Goal: Transaction & Acquisition: Download file/media

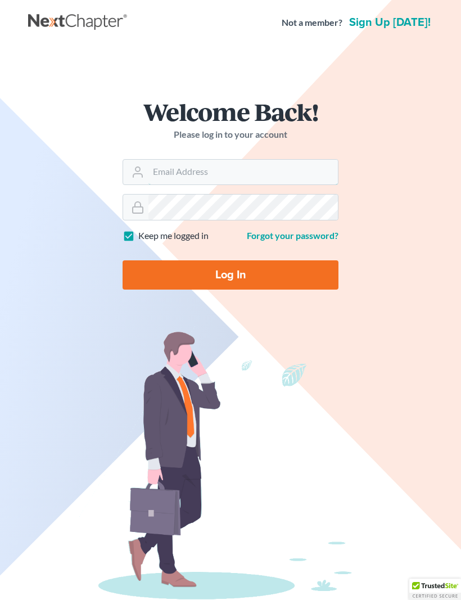
type input "jl@serlawfirm.com"
click at [230, 274] on input "Log In" at bounding box center [230, 274] width 216 height 29
type input "Thinking..."
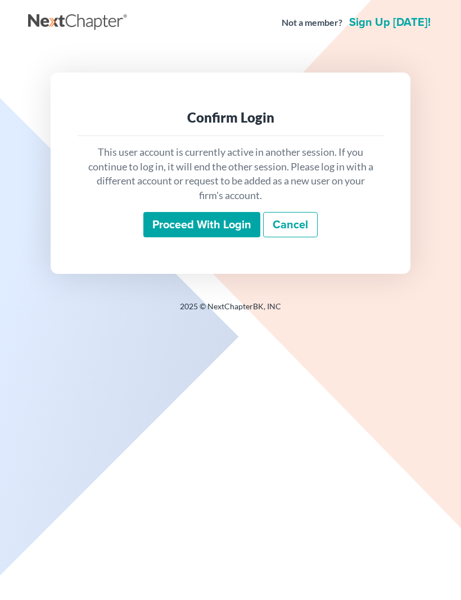
click at [242, 221] on input "Proceed with login" at bounding box center [201, 225] width 117 height 26
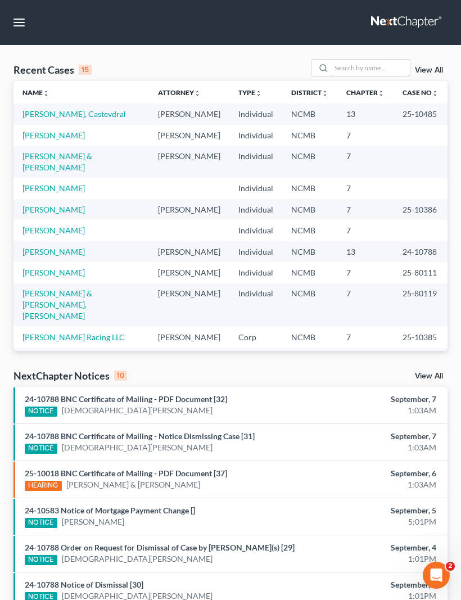
click at [384, 71] on input "search" at bounding box center [370, 68] width 79 height 16
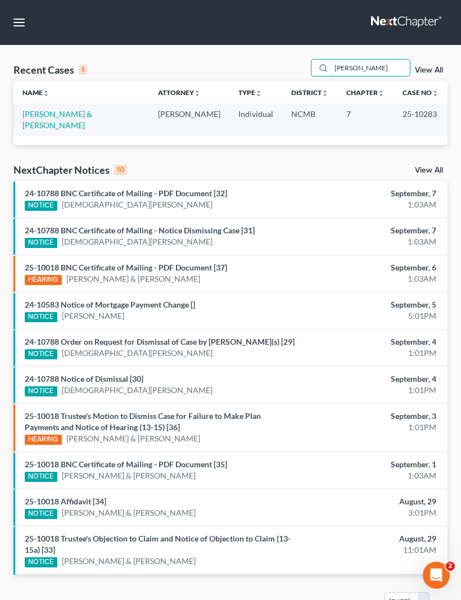
type input "Brady"
click at [84, 112] on link "[PERSON_NAME] & [PERSON_NAME]" at bounding box center [57, 119] width 70 height 21
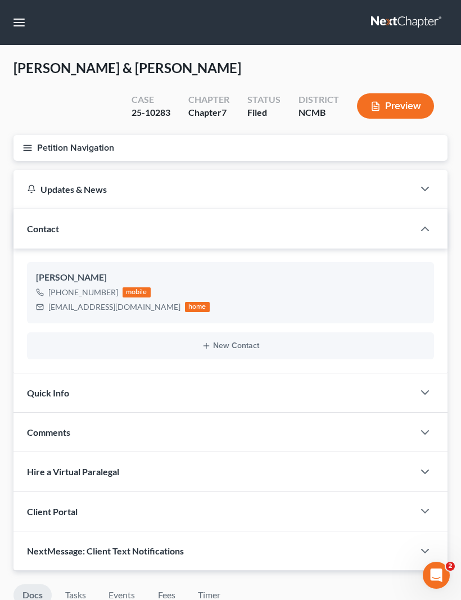
click at [70, 154] on button "Petition Navigation" at bounding box center [230, 148] width 434 height 26
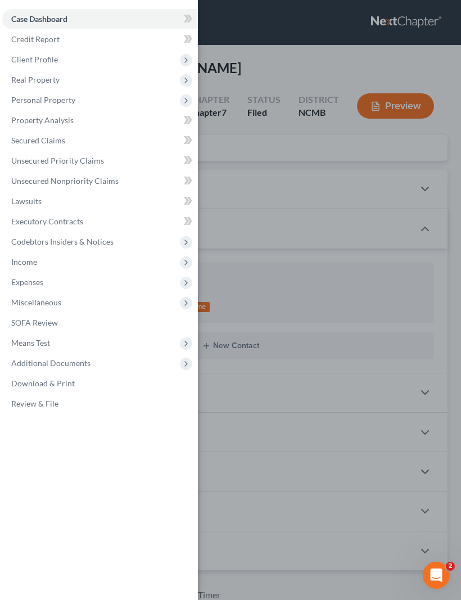
click at [58, 78] on span "Real Property" at bounding box center [35, 80] width 48 height 10
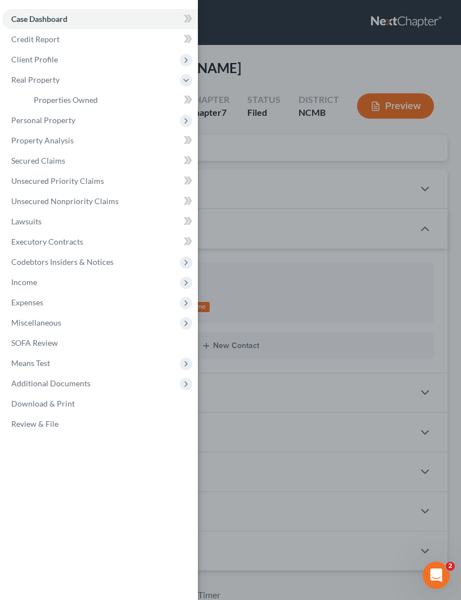
click at [95, 105] on link "Properties Owned" at bounding box center [111, 100] width 173 height 20
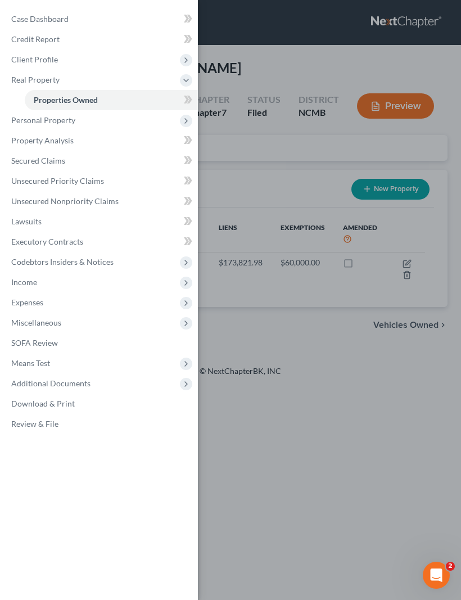
click at [285, 181] on div "Case Dashboard Payments Invoices Payments Payments Credit Report Client Profile" at bounding box center [230, 300] width 461 height 600
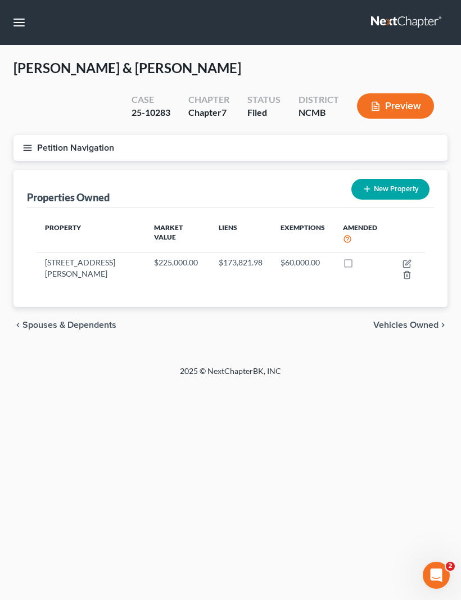
click at [405, 260] on icon "button" at bounding box center [407, 262] width 5 height 5
select select "28"
select select "2"
select select "0"
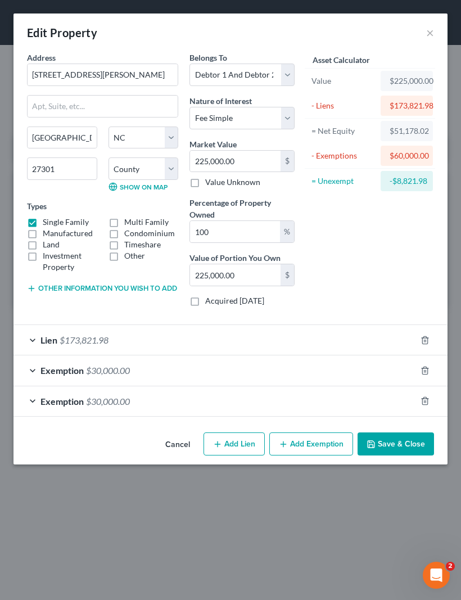
click at [430, 26] on button "×" at bounding box center [430, 32] width 8 height 13
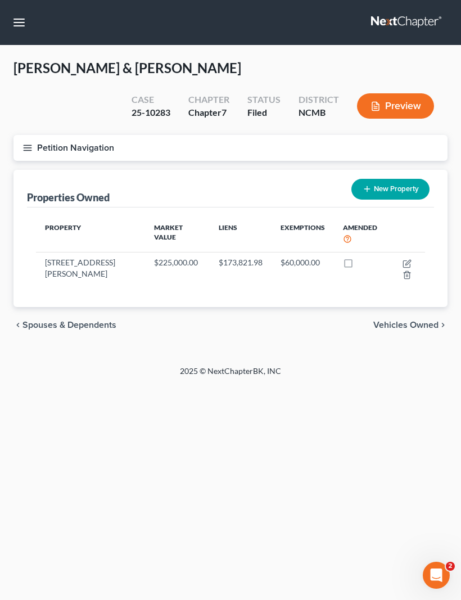
click at [31, 148] on line "button" at bounding box center [28, 148] width 8 height 0
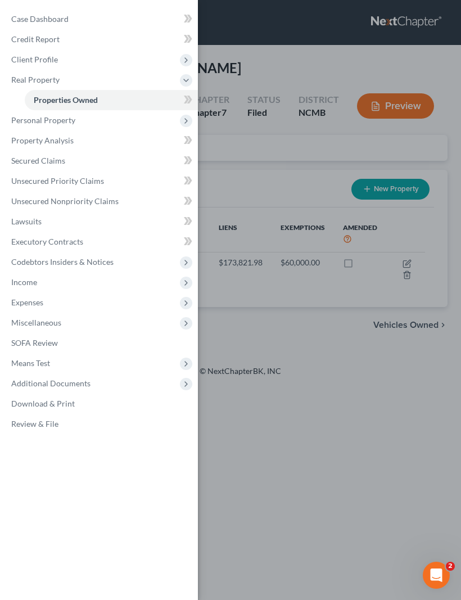
click at [106, 203] on span "Unsecured Nonpriority Claims" at bounding box center [64, 201] width 107 height 10
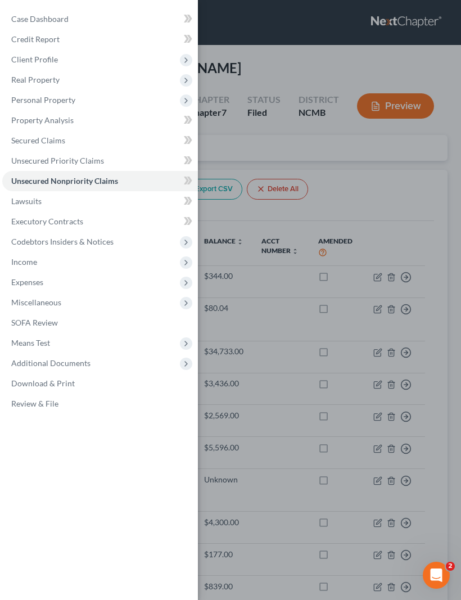
click at [392, 218] on div "Case Dashboard Payments Invoices Payments Payments Credit Report Client Profile" at bounding box center [230, 300] width 461 height 600
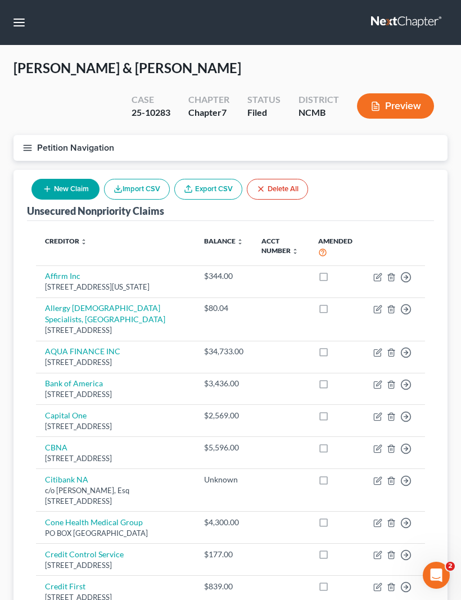
click at [30, 152] on icon "button" at bounding box center [27, 148] width 10 height 10
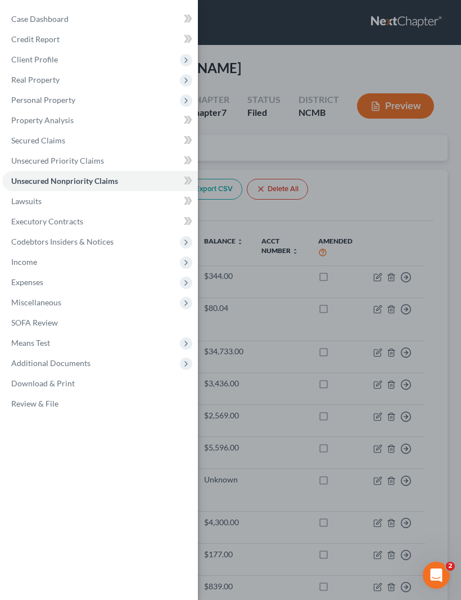
click at [258, 75] on div "Case Dashboard Payments Invoices Payments Payments Credit Report Client Profile" at bounding box center [230, 300] width 461 height 600
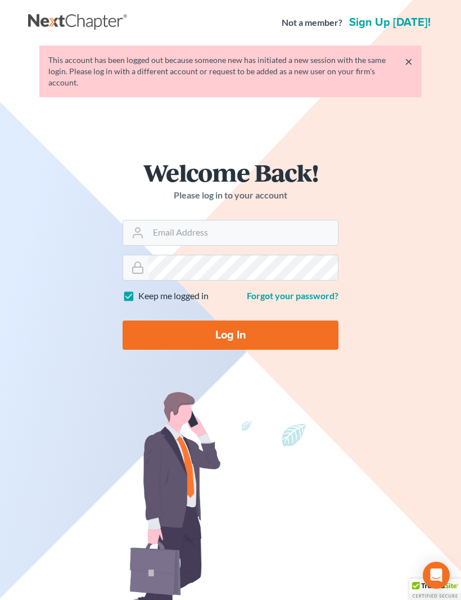
click at [253, 220] on input "Email Address" at bounding box center [242, 232] width 189 height 25
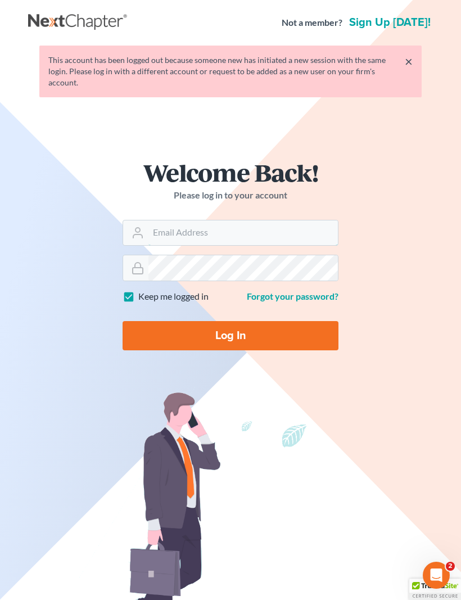
type input "[EMAIL_ADDRESS][DOMAIN_NAME]"
click at [230, 324] on input "Log In" at bounding box center [230, 335] width 216 height 29
type input "Thinking..."
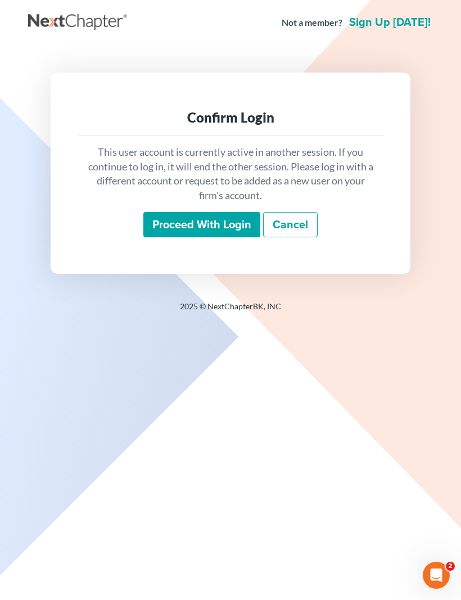
click at [223, 225] on input "Proceed with login" at bounding box center [201, 225] width 117 height 26
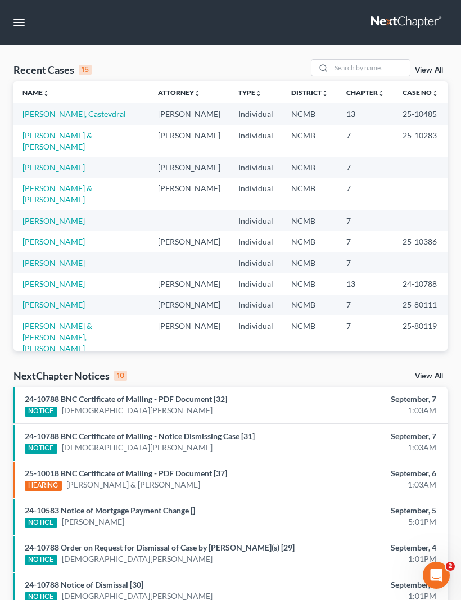
click at [81, 117] on link "[PERSON_NAME], Castevdral" at bounding box center [73, 114] width 103 height 10
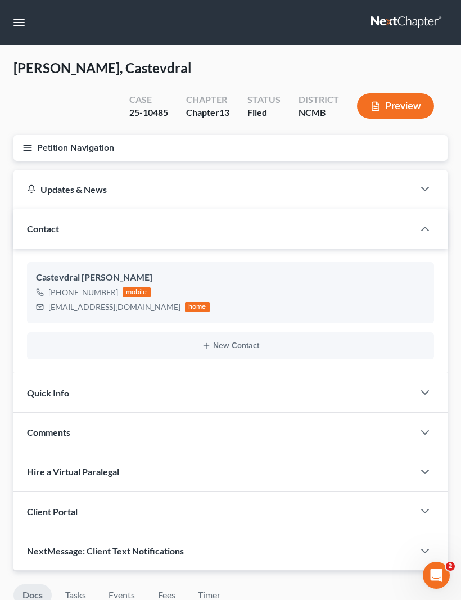
click at [32, 146] on icon "button" at bounding box center [27, 148] width 10 height 10
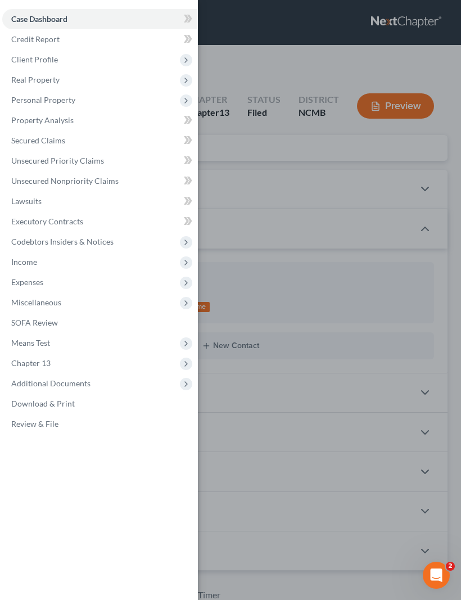
click at [66, 405] on span "Download & Print" at bounding box center [42, 403] width 63 height 10
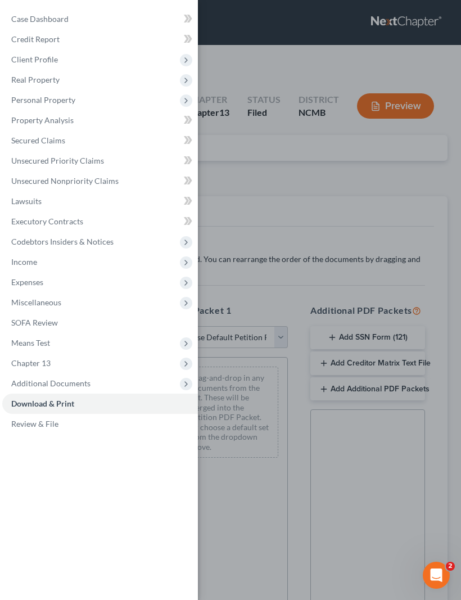
click at [85, 383] on span "Additional Documents" at bounding box center [50, 383] width 79 height 10
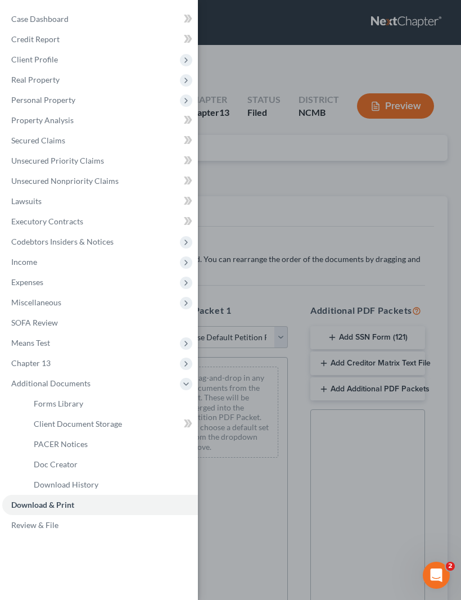
click at [80, 446] on span "PACER Notices" at bounding box center [61, 444] width 54 height 10
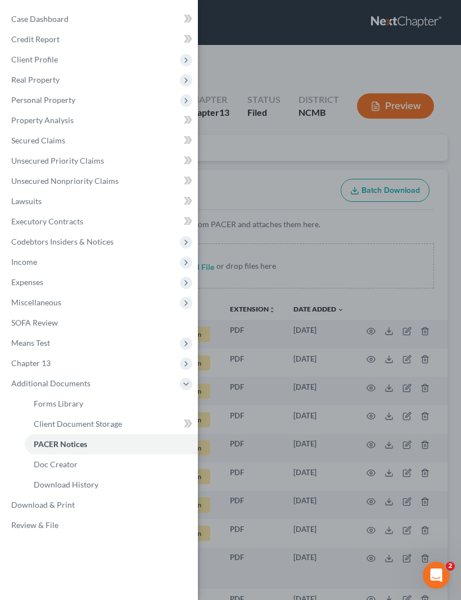
click at [359, 270] on div "Case Dashboard Payments Invoices Payments Payments Credit Report Client Profile" at bounding box center [230, 300] width 461 height 600
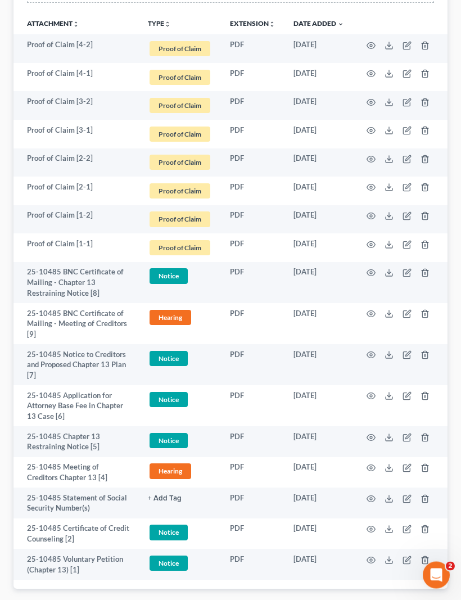
scroll to position [307, 0]
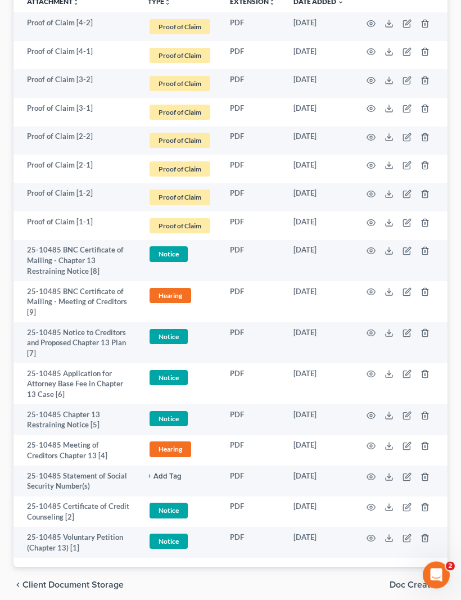
click at [366, 333] on icon "button" at bounding box center [370, 333] width 9 height 9
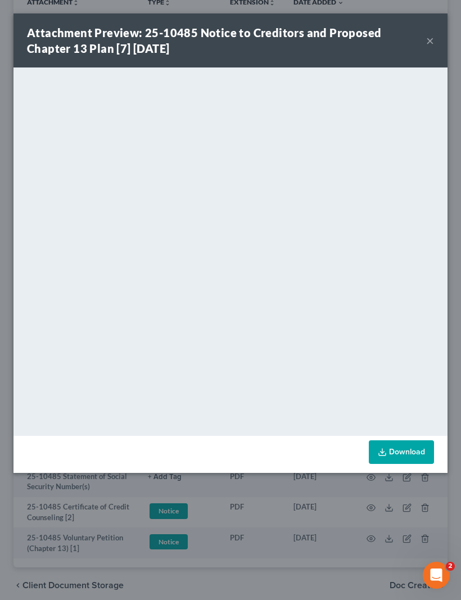
click at [403, 442] on link "Download" at bounding box center [401, 452] width 65 height 24
